Goal: Information Seeking & Learning: Learn about a topic

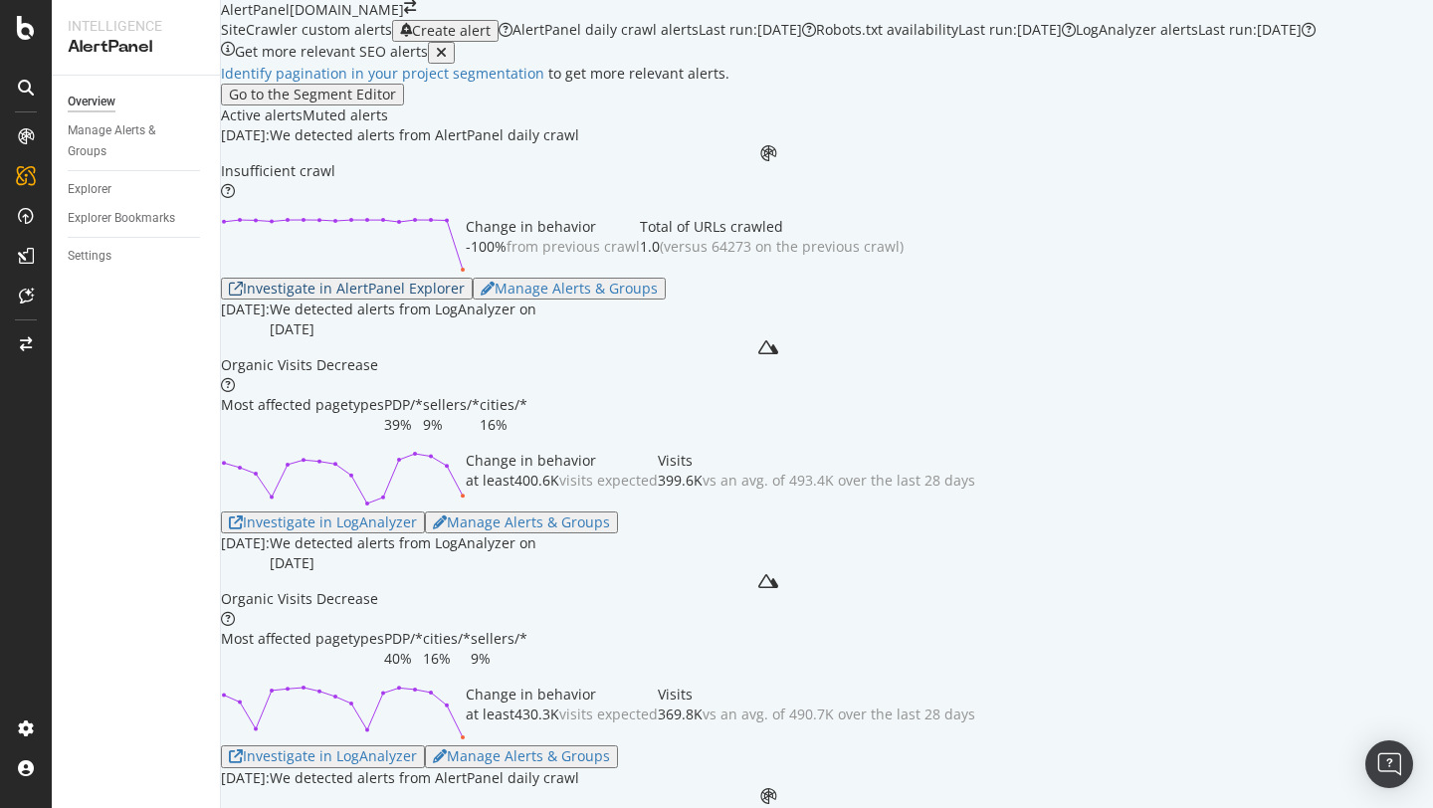
click at [390, 297] on div "Investigate in AlertPanel Explorer" at bounding box center [347, 289] width 236 height 16
